Goal: Task Accomplishment & Management: Use online tool/utility

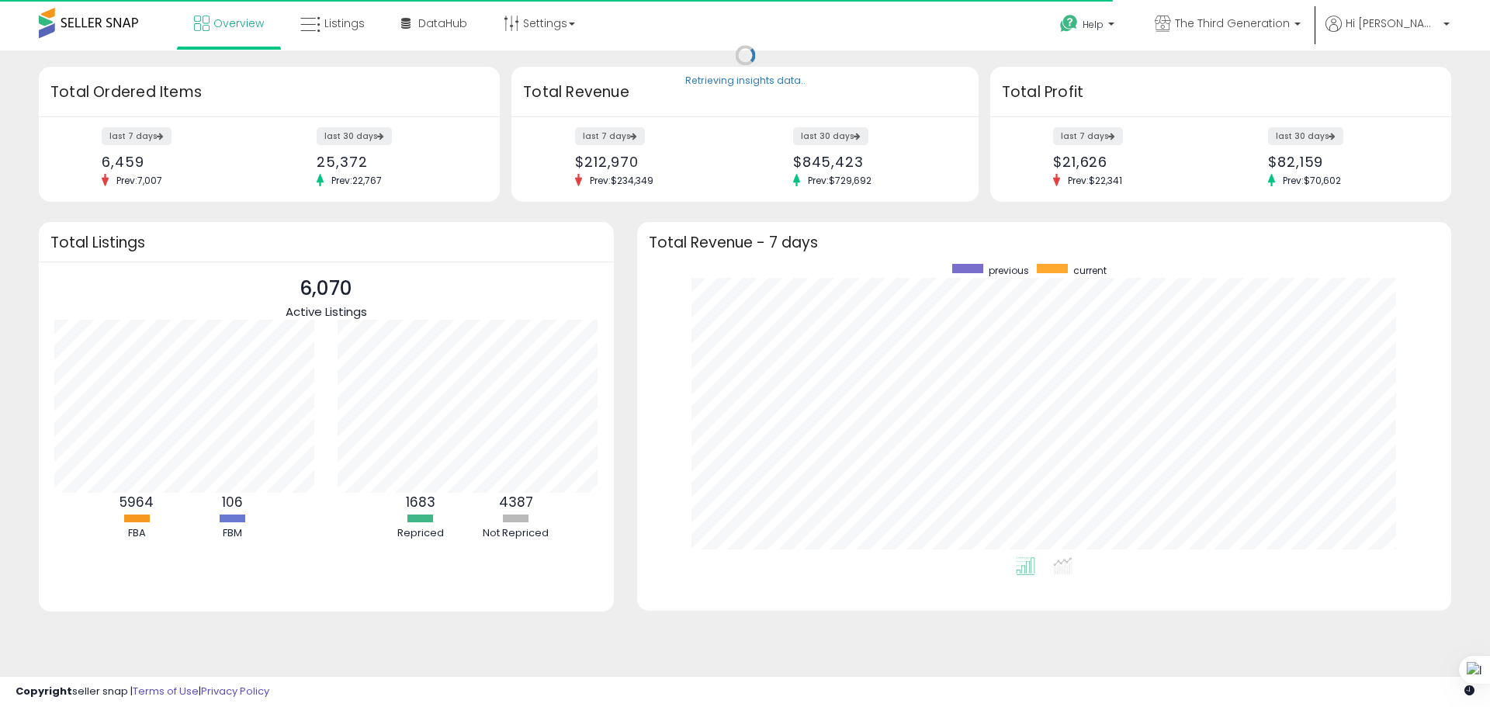
scroll to position [293, 783]
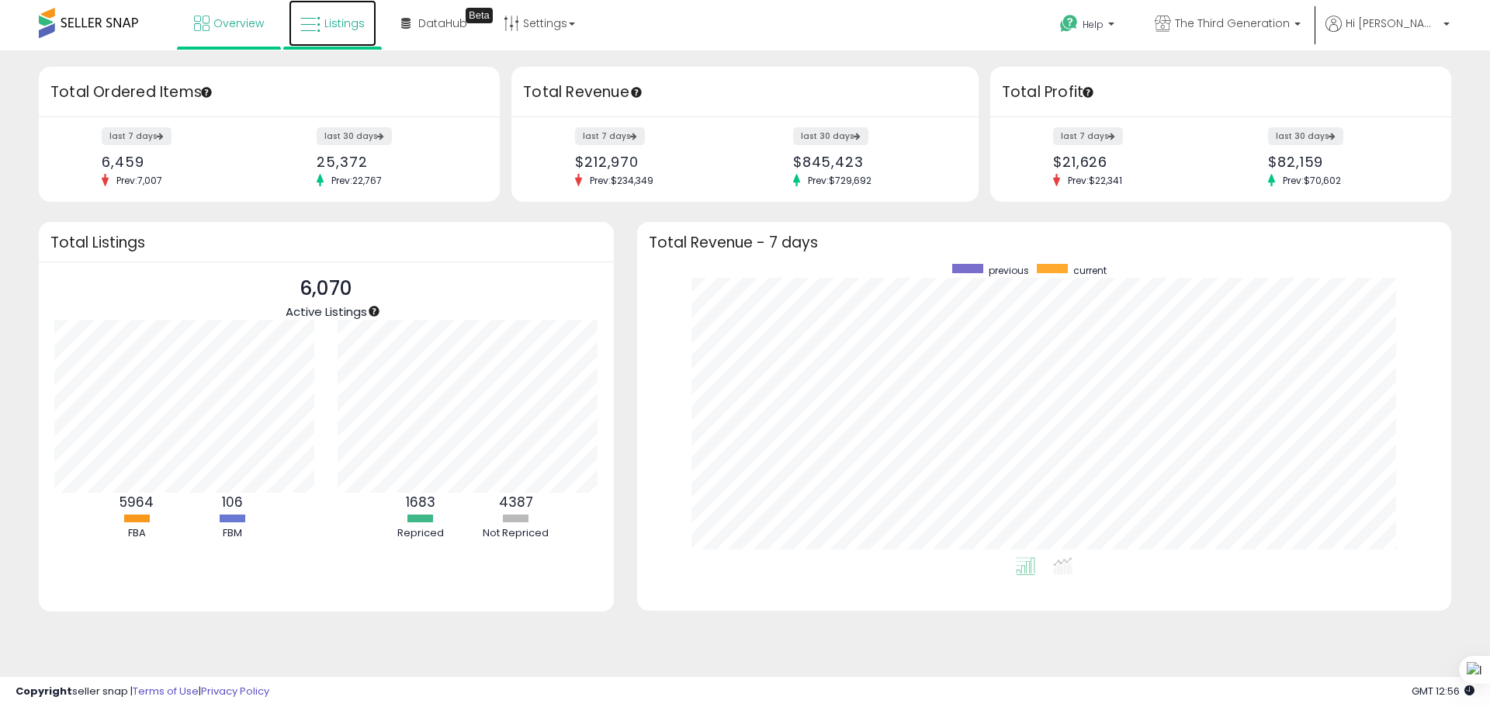
click at [327, 22] on span "Listings" at bounding box center [344, 24] width 40 height 16
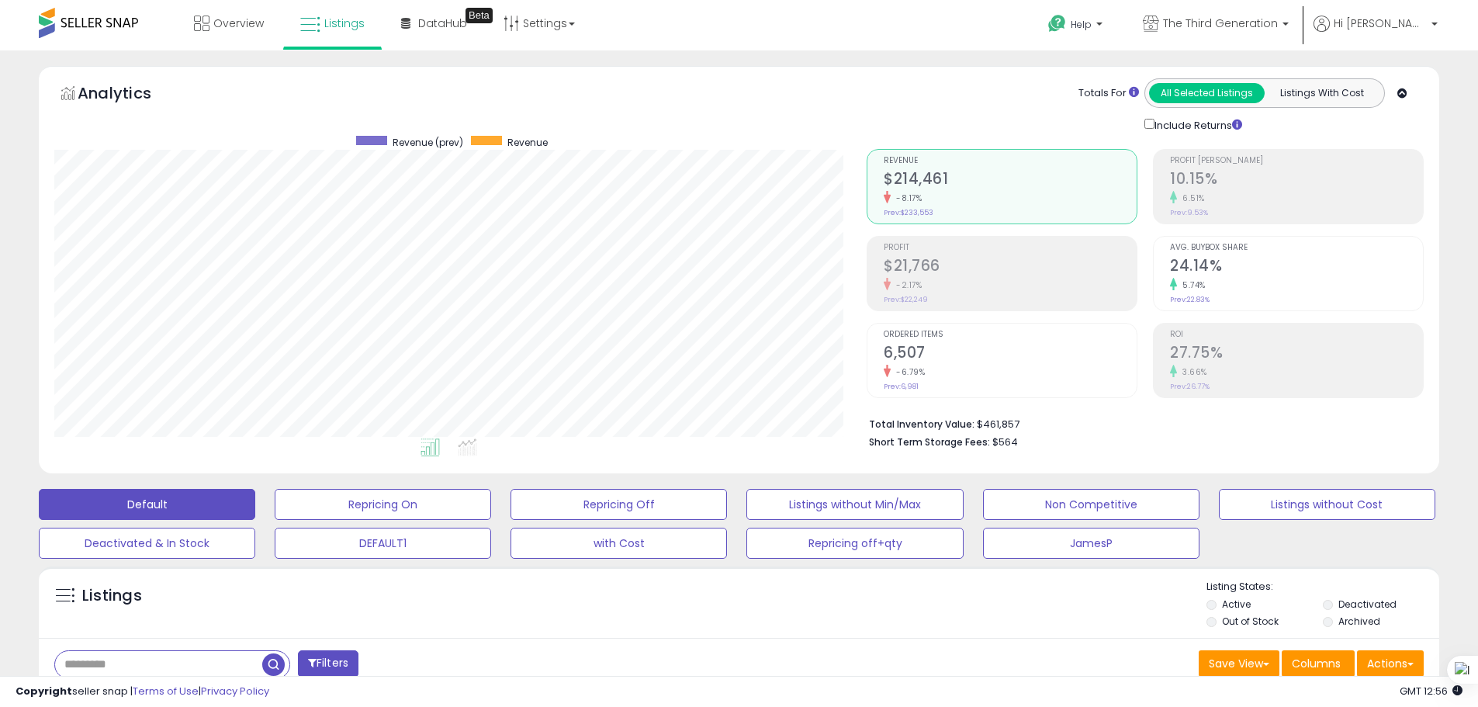
scroll to position [233, 0]
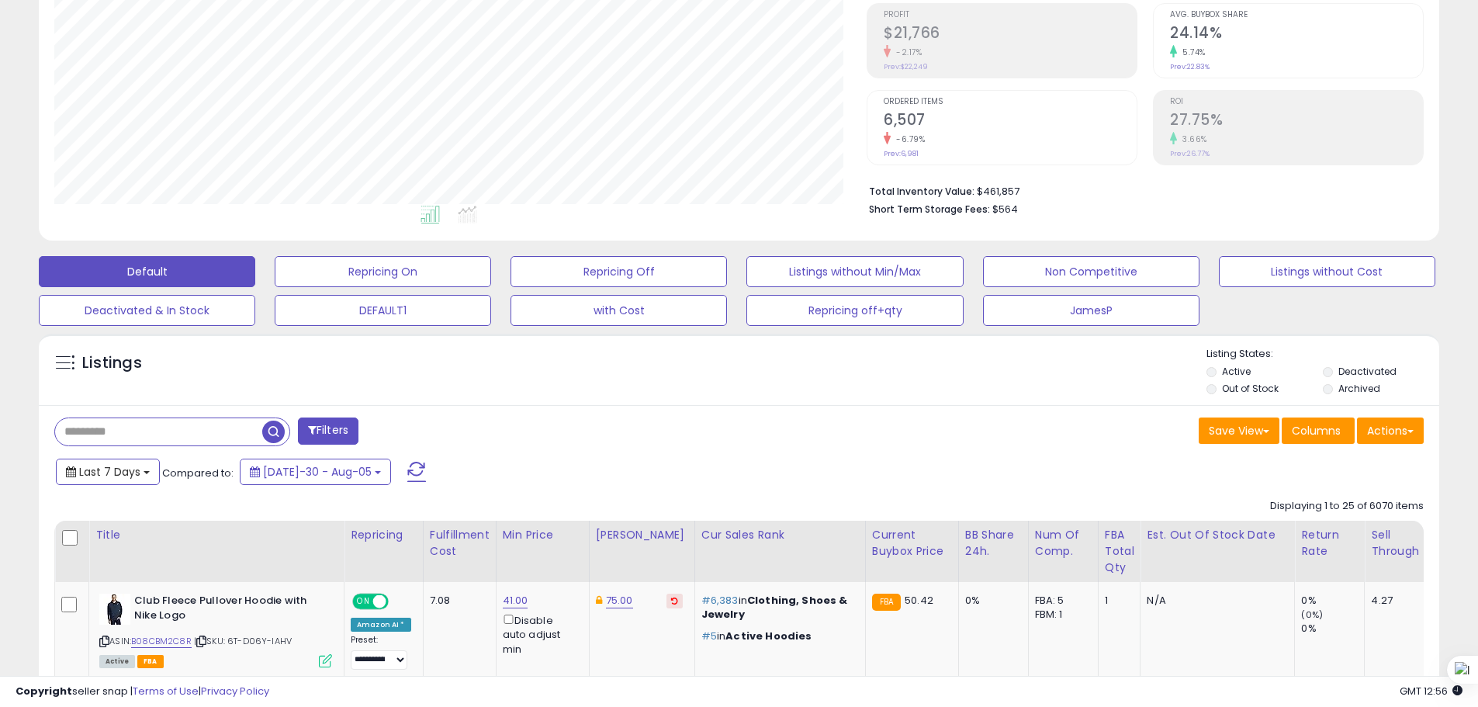
drag, startPoint x: 124, startPoint y: 472, endPoint x: 134, endPoint y: 531, distance: 60.6
click at [124, 472] on span "Last 7 Days" at bounding box center [109, 472] width 61 height 16
type input "**********"
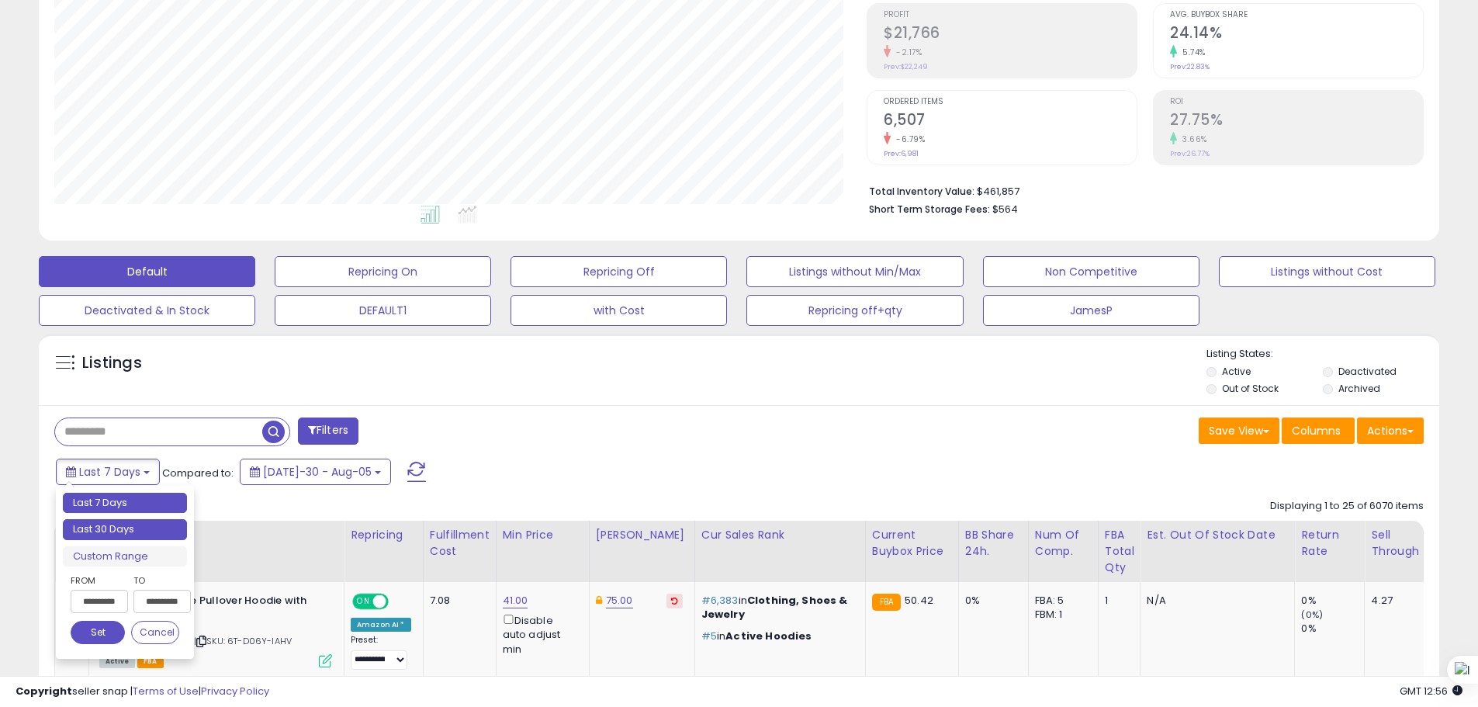
click at [133, 535] on li "Last 30 Days" at bounding box center [125, 529] width 124 height 21
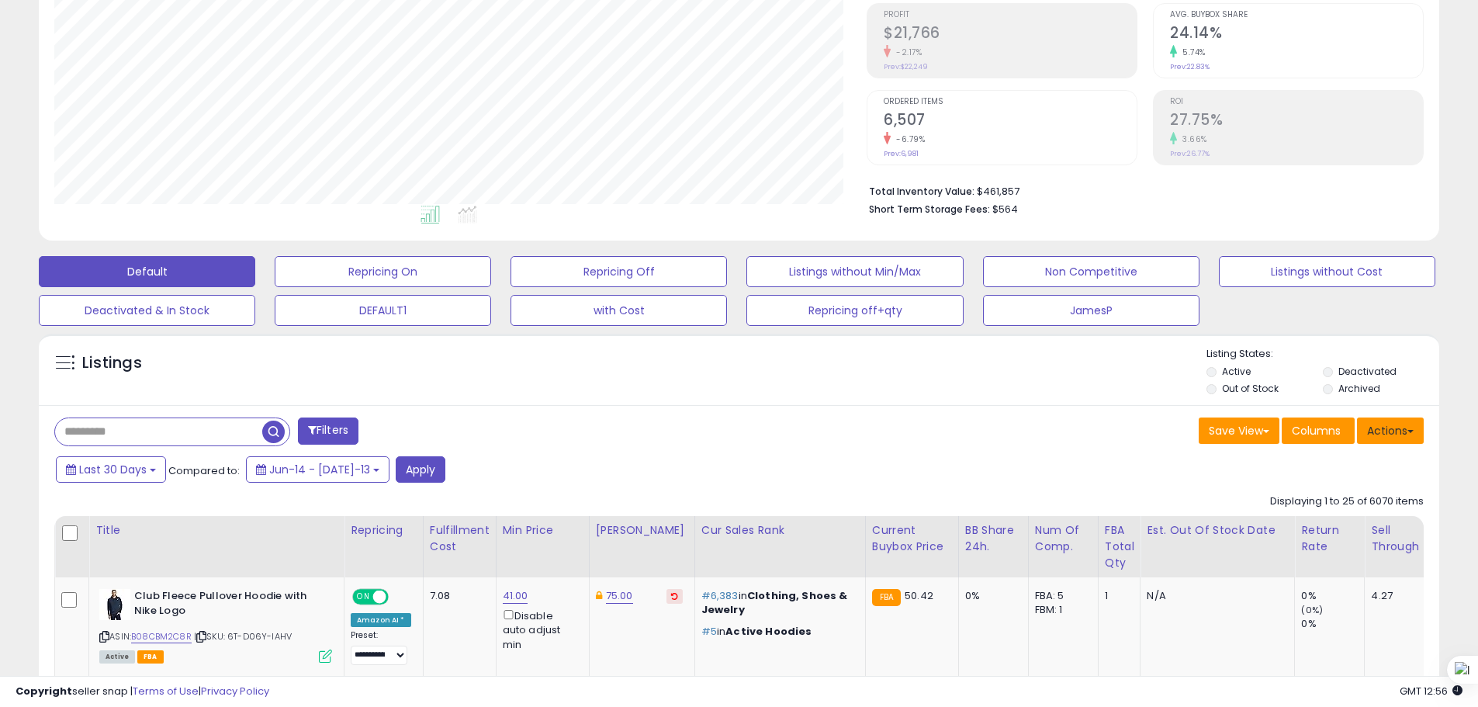
click at [1387, 427] on button "Actions" at bounding box center [1390, 430] width 67 height 26
click at [1344, 533] on link "Export All Columns" at bounding box center [1327, 529] width 170 height 24
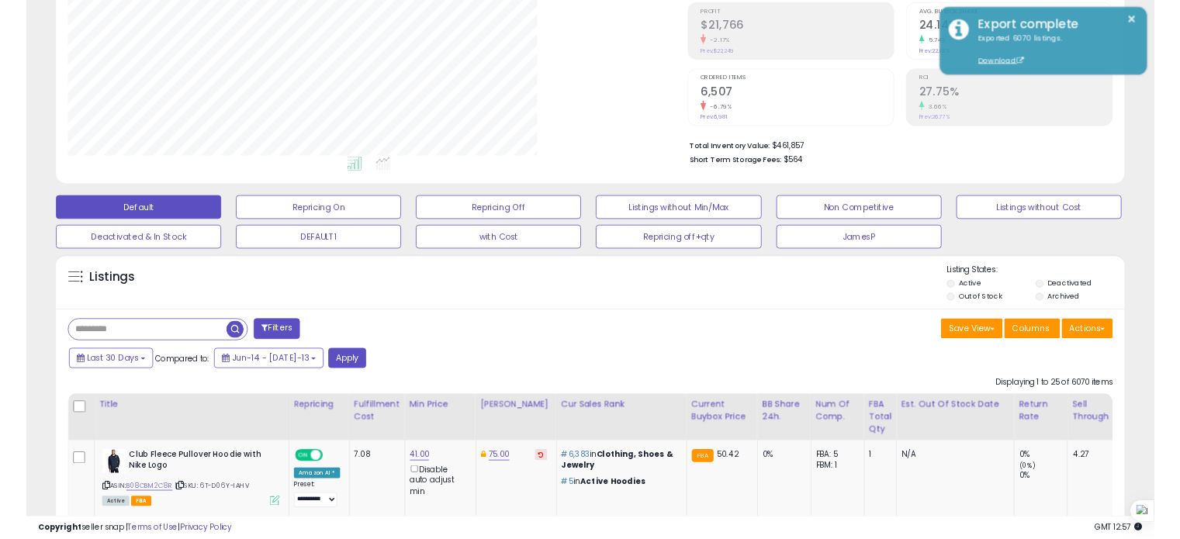
scroll to position [775467, 775147]
